Goal: Task Accomplishment & Management: Use online tool/utility

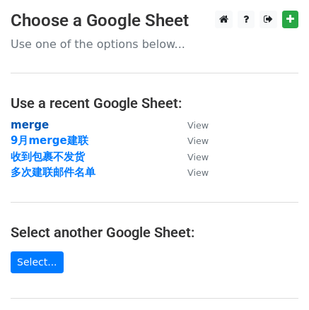
click at [28, 122] on strong "merge" at bounding box center [30, 125] width 38 height 13
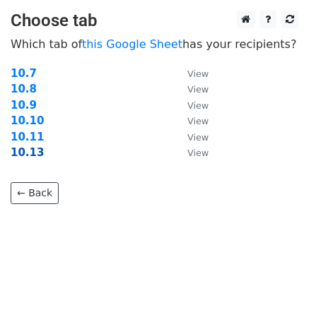
click at [30, 151] on strong "10.13" at bounding box center [27, 152] width 33 height 13
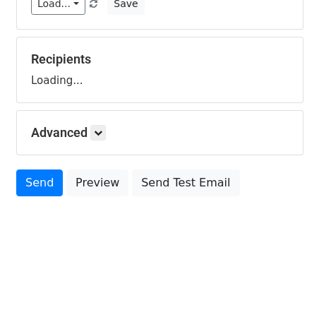
scroll to position [182, 0]
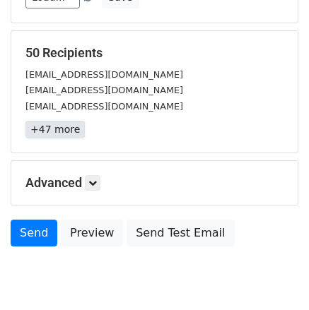
click at [65, 133] on link "+47 more" at bounding box center [54, 130] width 59 height 18
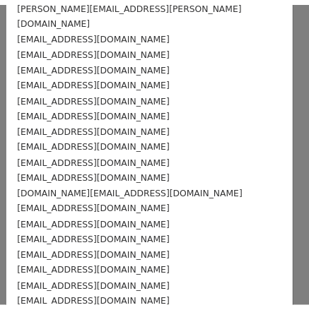
scroll to position [613, 0]
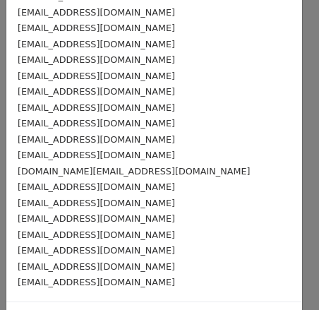
drag, startPoint x: 247, startPoint y: 275, endPoint x: 158, endPoint y: 238, distance: 96.3
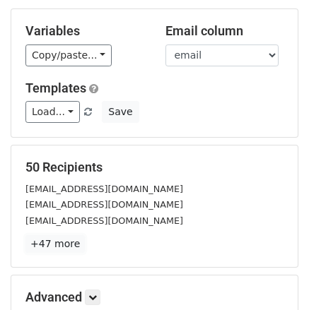
scroll to position [0, 0]
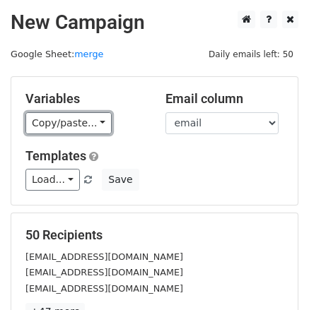
click at [91, 132] on link "Copy/paste..." at bounding box center [68, 123] width 86 height 22
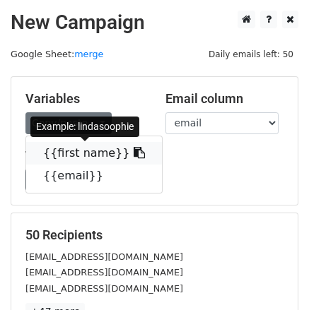
click at [86, 153] on link "{{first name}}" at bounding box center [94, 153] width 136 height 23
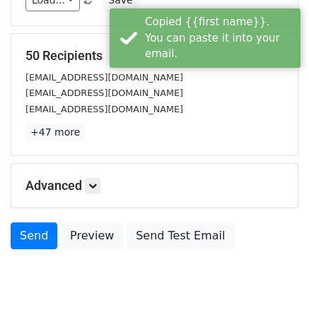
scroll to position [212, 0]
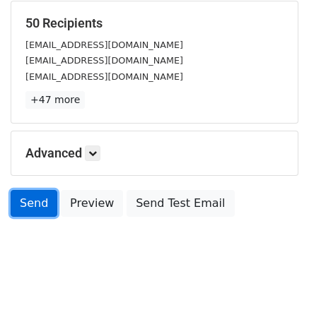
click at [28, 198] on link "Send" at bounding box center [34, 203] width 47 height 27
